Goal: Information Seeking & Learning: Compare options

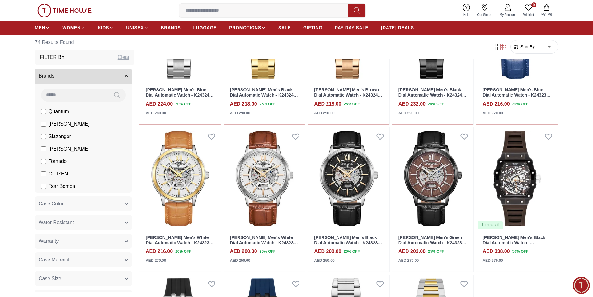
scroll to position [1929, 0]
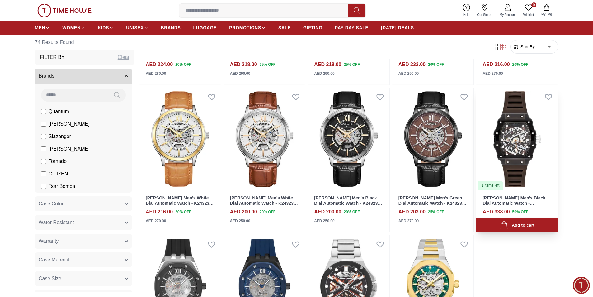
click at [538, 184] on img at bounding box center [517, 138] width 82 height 103
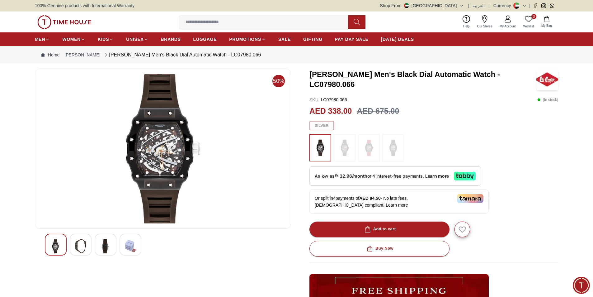
click at [354, 149] on div at bounding box center [345, 147] width 22 height 27
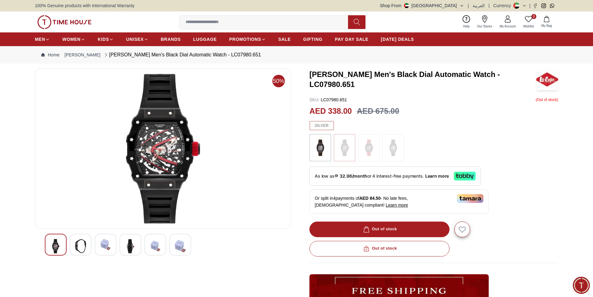
click at [390, 159] on div at bounding box center [393, 147] width 22 height 27
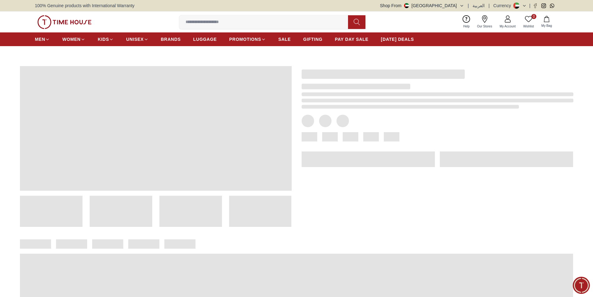
click at [373, 147] on div at bounding box center [433, 141] width 282 height 171
